Goal: Navigation & Orientation: Find specific page/section

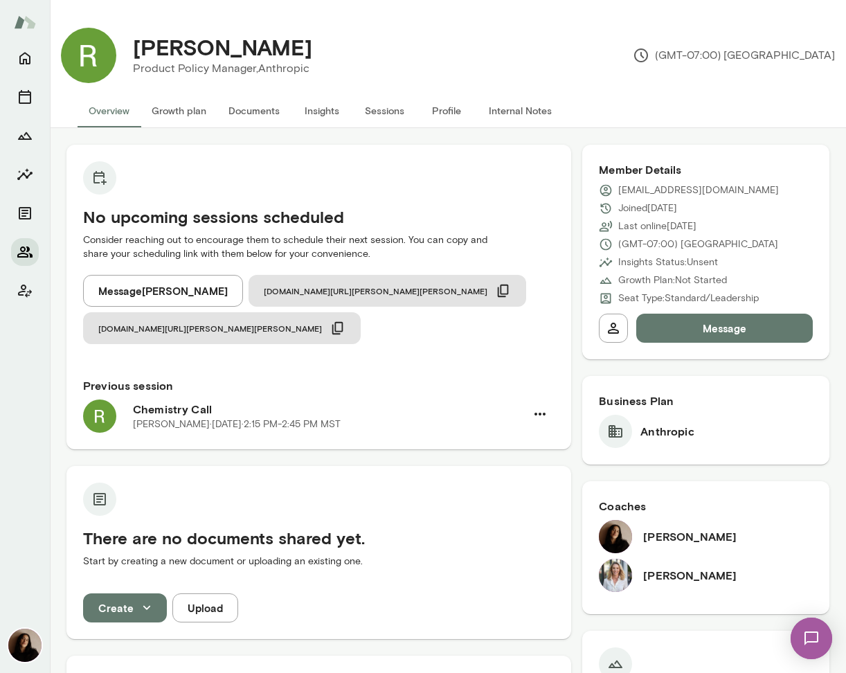
scroll to position [421, 0]
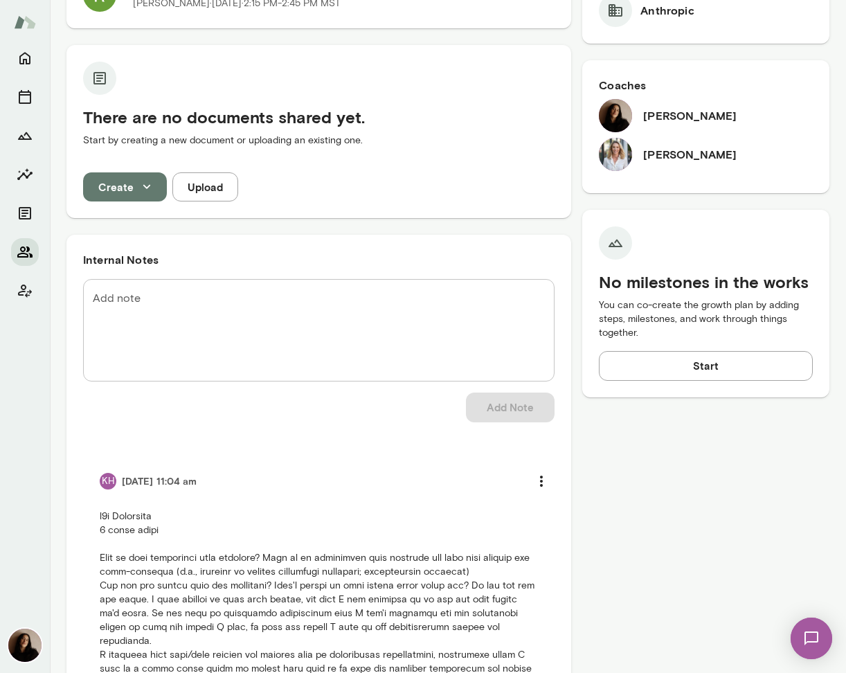
click at [18, 259] on icon "Members" at bounding box center [25, 252] width 17 height 17
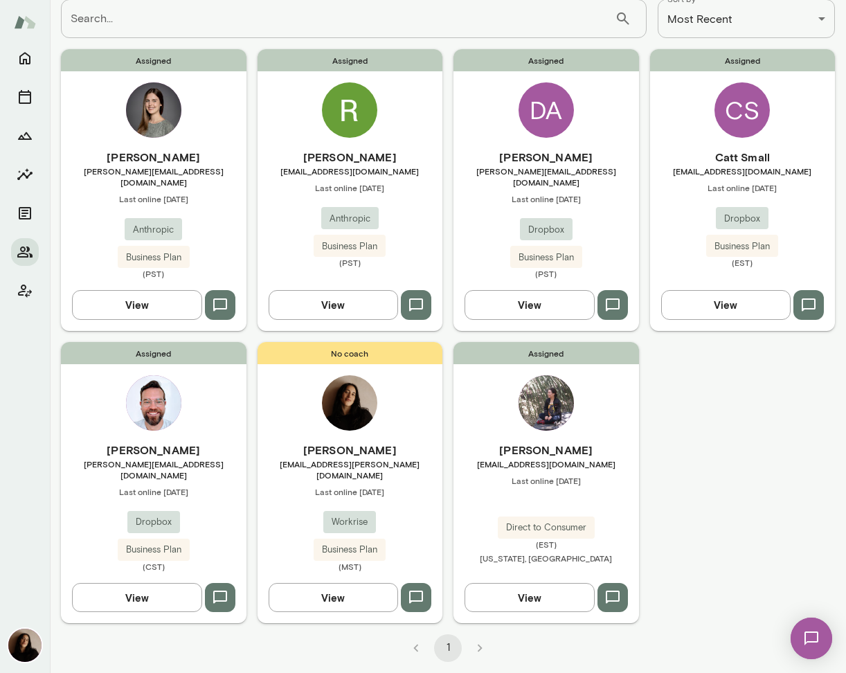
scroll to position [77, 0]
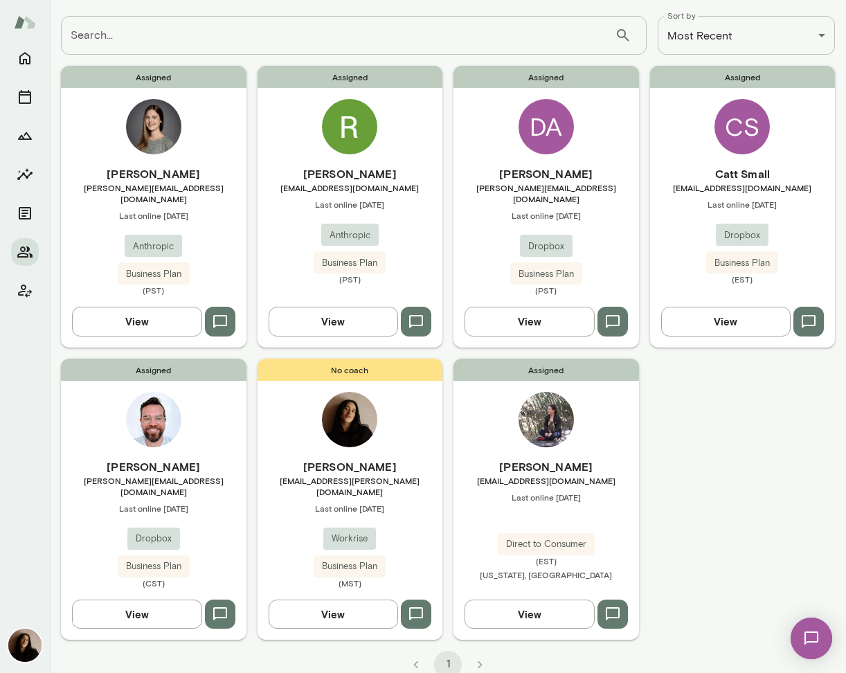
click at [337, 111] on img at bounding box center [349, 126] width 55 height 55
click at [161, 131] on img at bounding box center [153, 126] width 55 height 55
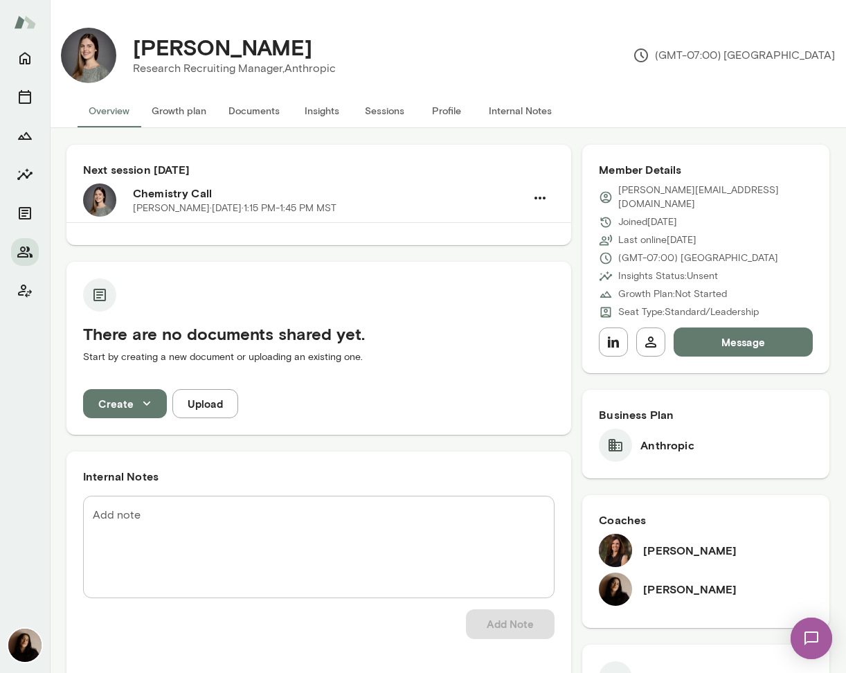
click at [26, 19] on img at bounding box center [25, 22] width 22 height 26
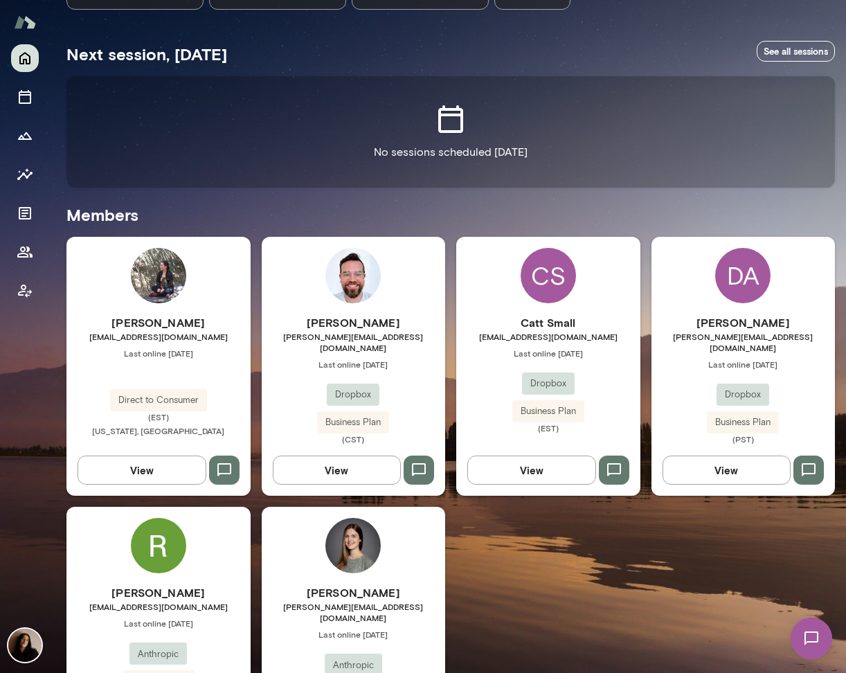
scroll to position [321, 0]
